Goal: Find specific page/section: Find specific page/section

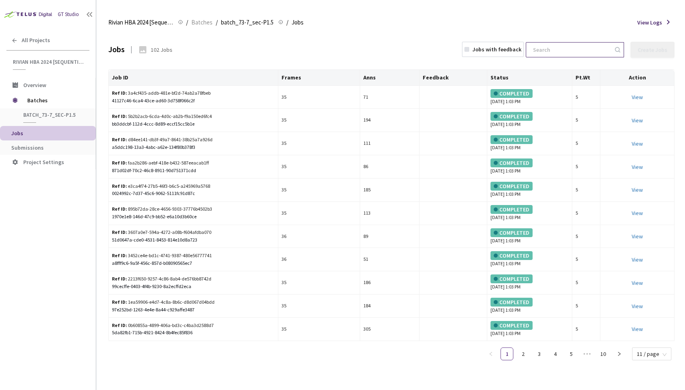
click at [569, 50] on input at bounding box center [570, 50] width 85 height 14
paste input "fb165e3d-8d29-48b4-aff7-f4200059d563"
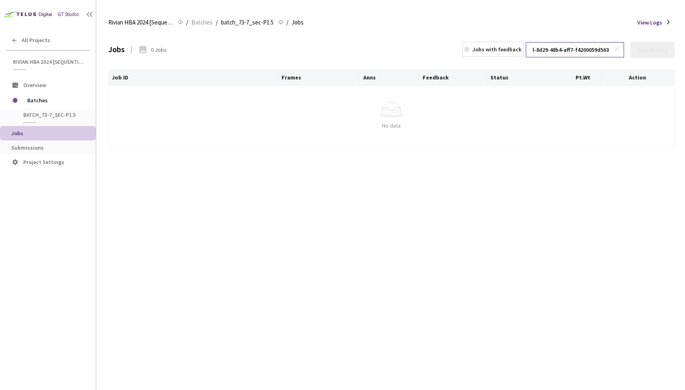
type input "fb165e3d-8d29-48b4-aff7-f4200059d563"
click at [468, 118] on div "Simple Empty No data" at bounding box center [391, 116] width 559 height 28
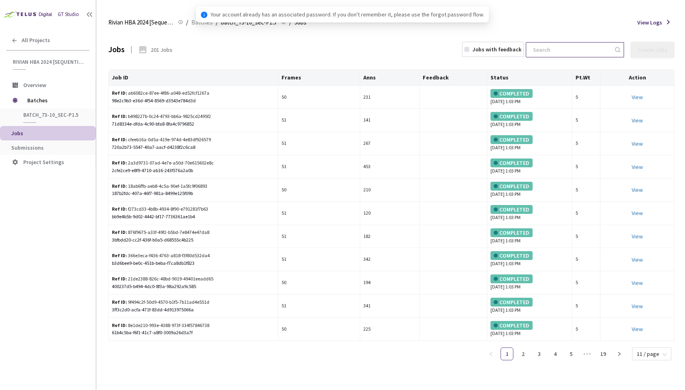
click at [563, 48] on input at bounding box center [570, 50] width 85 height 14
paste input "fb165e3d-8d29-48b4-aff7-f4200059d563"
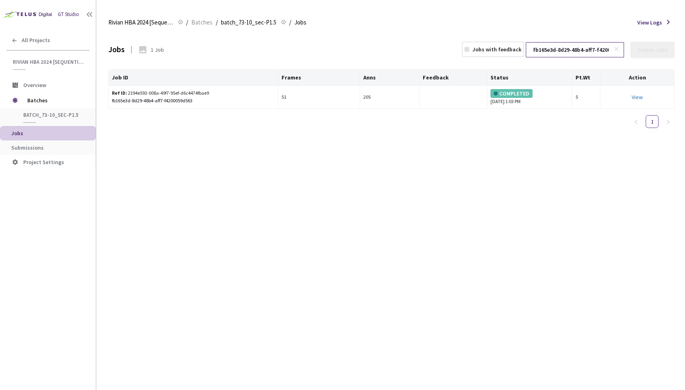
scroll to position [0, 39]
type input "fb165e3d-8d29-48b4-aff7-f4200059d563"
click at [197, 97] on div "fb165e3d-8d29-48b4-aff7-f4200059d563" at bounding box center [193, 101] width 163 height 8
click at [642, 93] on link "View" at bounding box center [637, 96] width 11 height 7
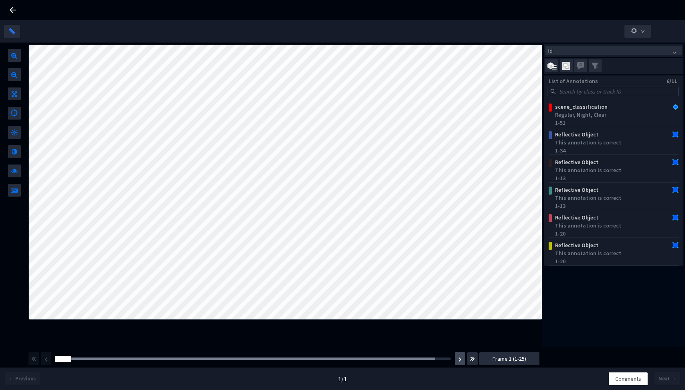
click at [462, 357] on button "button" at bounding box center [460, 358] width 10 height 13
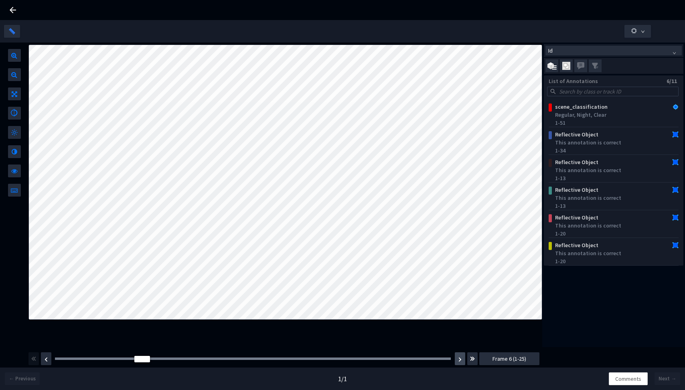
click at [462, 357] on button "button" at bounding box center [460, 358] width 10 height 13
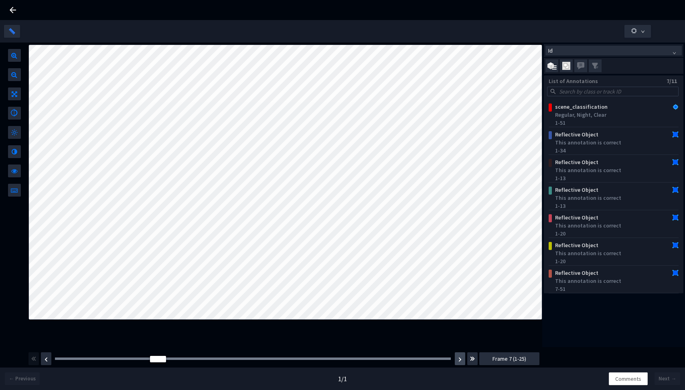
click at [462, 357] on button "button" at bounding box center [460, 358] width 10 height 13
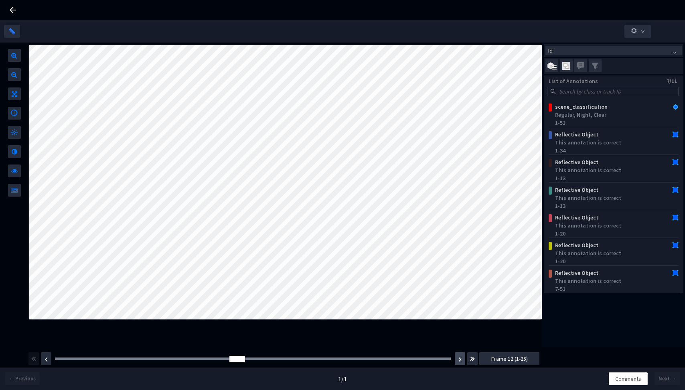
click at [462, 357] on button "button" at bounding box center [460, 358] width 10 height 13
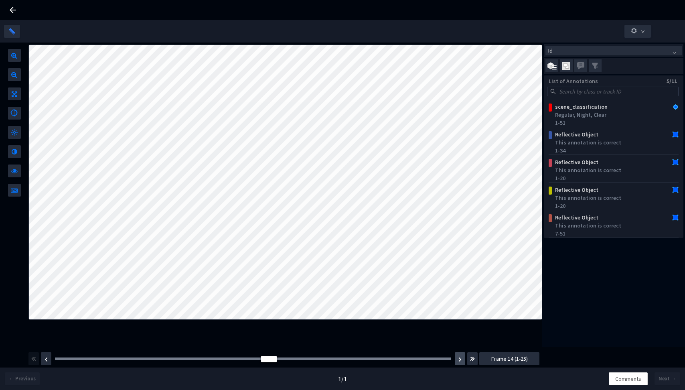
click at [462, 357] on button "button" at bounding box center [460, 358] width 10 height 13
click at [45, 358] on img "button" at bounding box center [46, 359] width 3 height 5
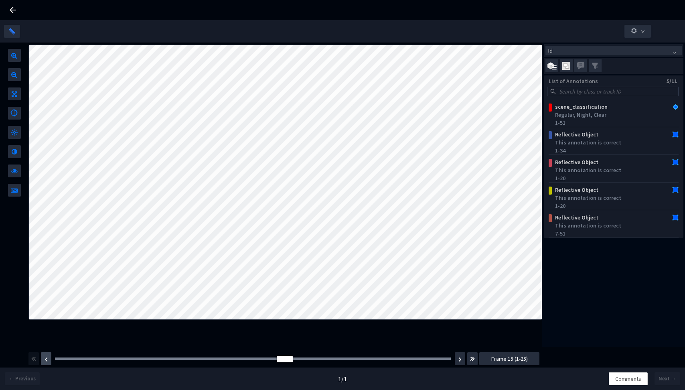
click at [45, 358] on img "button" at bounding box center [46, 359] width 3 height 5
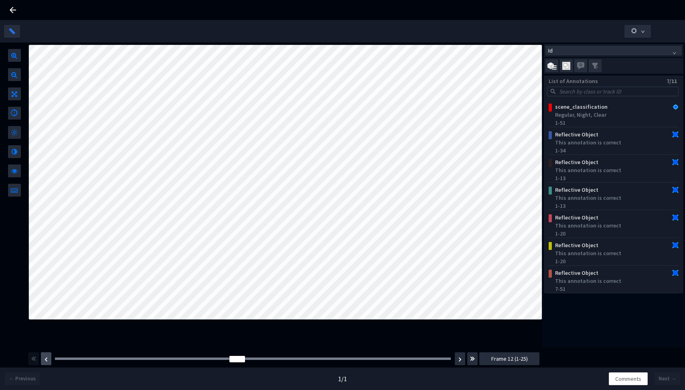
click at [45, 358] on img "button" at bounding box center [46, 359] width 3 height 5
click at [643, 34] on button "button" at bounding box center [637, 31] width 26 height 13
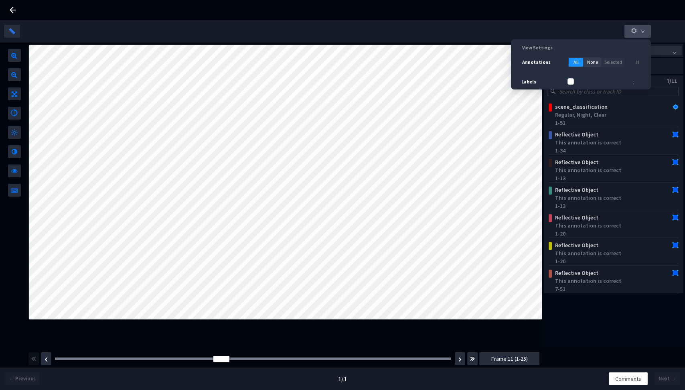
click at [643, 34] on button "button" at bounding box center [637, 31] width 26 height 13
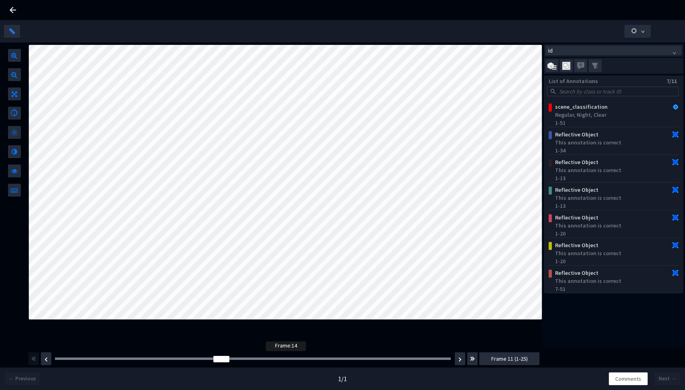
click at [269, 358] on div at bounding box center [253, 358] width 396 height 2
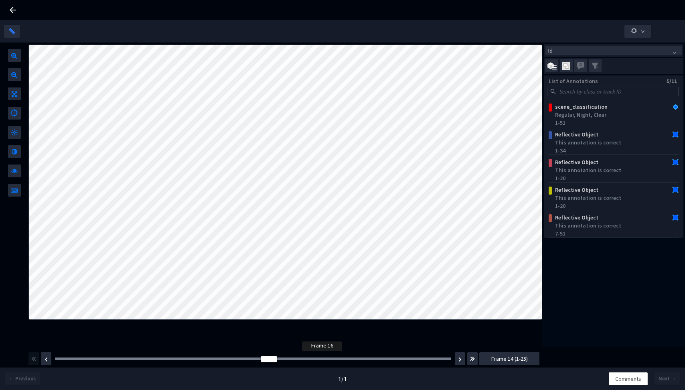
click at [305, 358] on div at bounding box center [253, 358] width 396 height 2
click at [332, 356] on div "Frame : 16" at bounding box center [252, 359] width 401 height 8
click at [349, 353] on div "Frame : 16 Frame 16 (1-25)" at bounding box center [283, 358] width 513 height 22
click at [353, 359] on div at bounding box center [253, 358] width 396 height 2
click at [374, 359] on div at bounding box center [253, 358] width 396 height 2
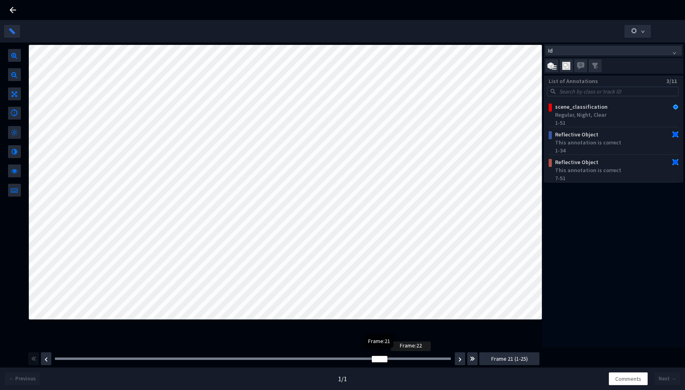
click at [393, 359] on div at bounding box center [253, 358] width 396 height 2
click at [128, 360] on div "Frame : 22" at bounding box center [252, 359] width 401 height 8
click at [127, 356] on div "Frame : 5" at bounding box center [252, 359] width 401 height 8
click at [123, 359] on div at bounding box center [253, 358] width 396 height 2
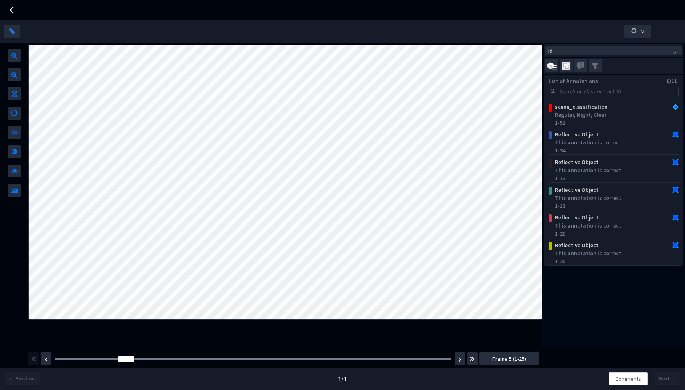
click at [637, 39] on div at bounding box center [342, 31] width 677 height 22
click at [637, 32] on icon "button" at bounding box center [634, 30] width 7 height 7
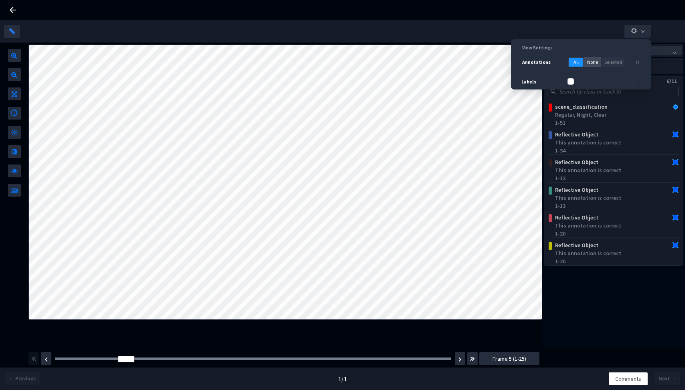
click at [596, 62] on span "None" at bounding box center [592, 63] width 11 height 8
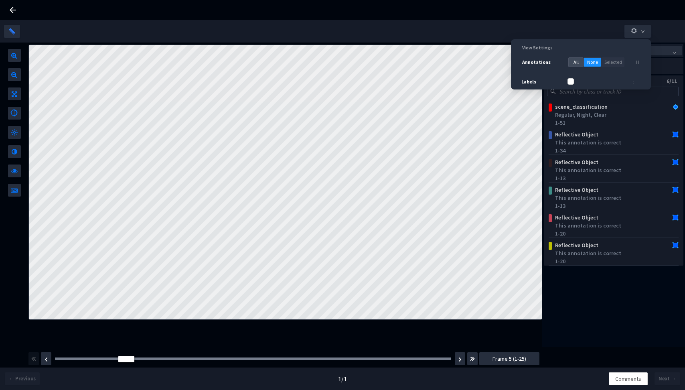
click at [577, 61] on span "All" at bounding box center [576, 63] width 5 height 8
